Goal: Navigation & Orientation: Find specific page/section

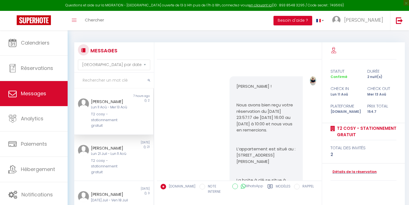
select select "message"
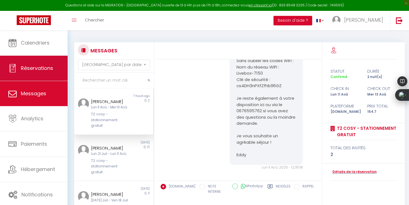
click at [36, 70] on span "Réservations" at bounding box center [37, 68] width 32 height 7
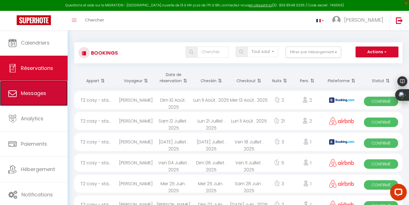
click at [40, 102] on link "Messages" at bounding box center [34, 93] width 68 height 25
select select "message"
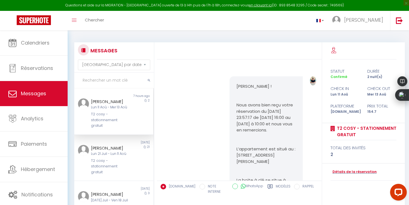
scroll to position [524, 0]
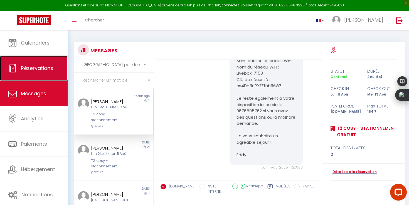
click at [28, 74] on link "Réservations" at bounding box center [34, 68] width 68 height 25
